Goal: Task Accomplishment & Management: Manage account settings

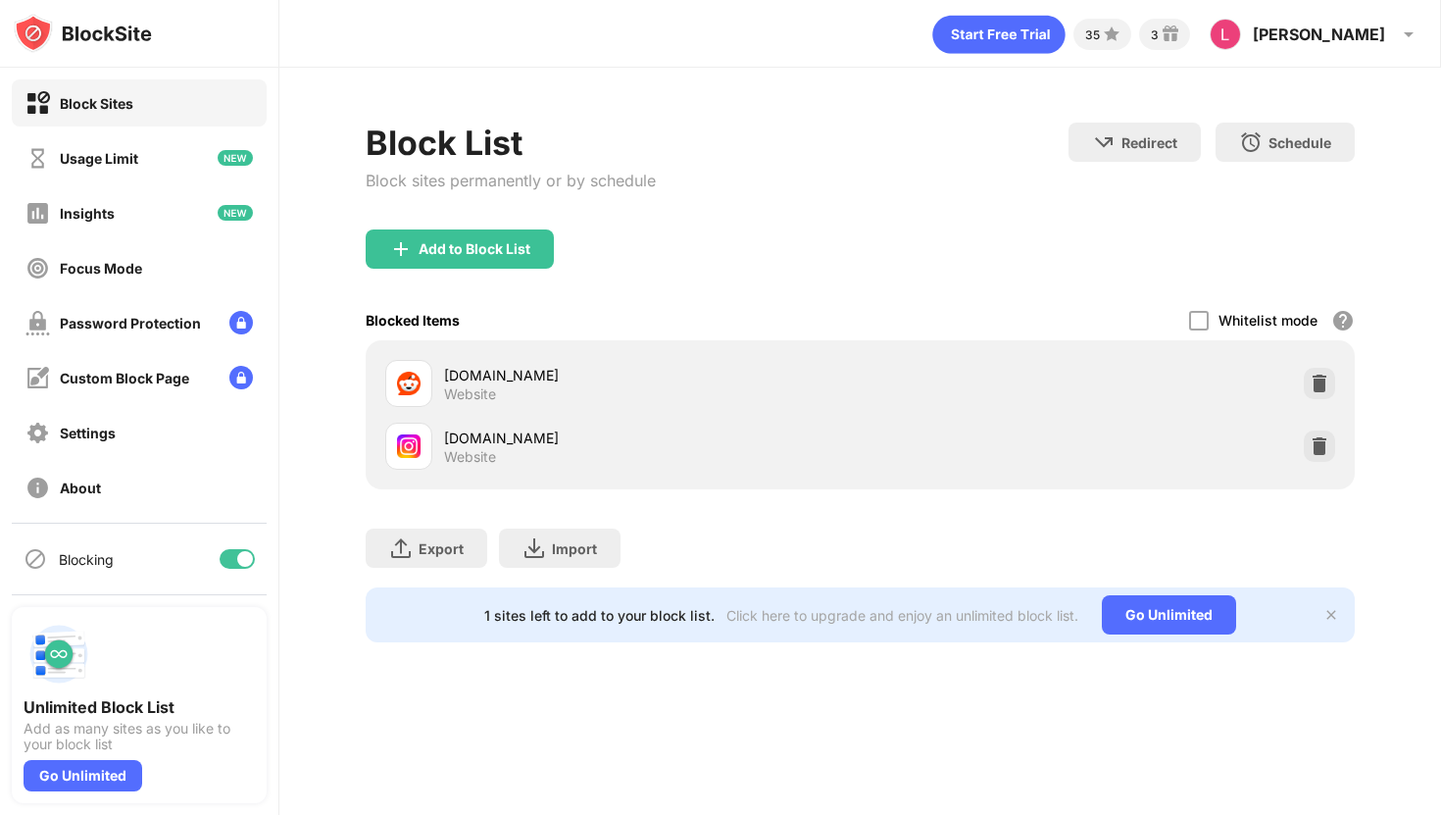
click at [1308, 376] on div at bounding box center [1319, 383] width 31 height 31
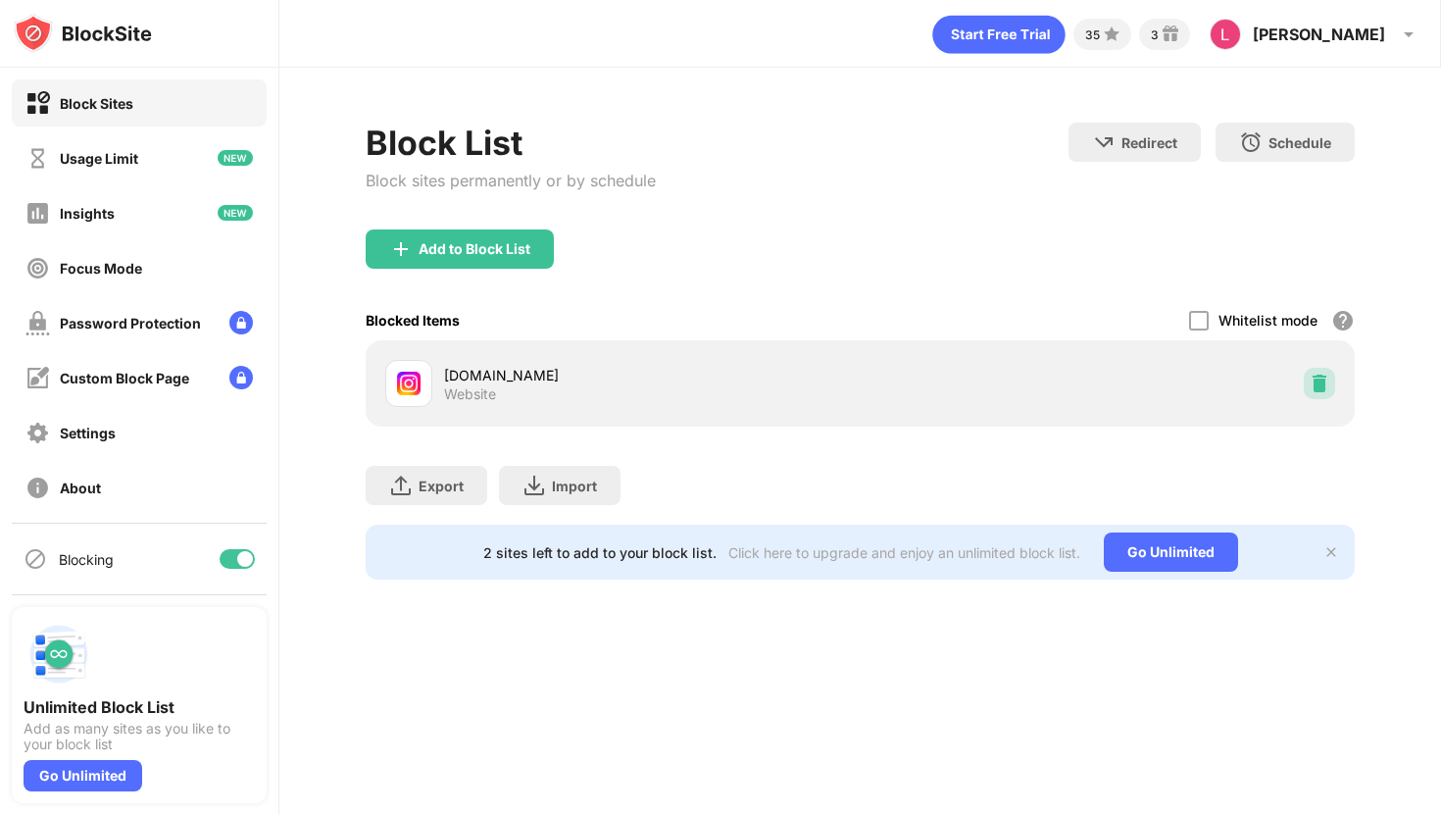
click at [1319, 383] on img at bounding box center [1320, 384] width 20 height 20
